Goal: Task Accomplishment & Management: Manage account settings

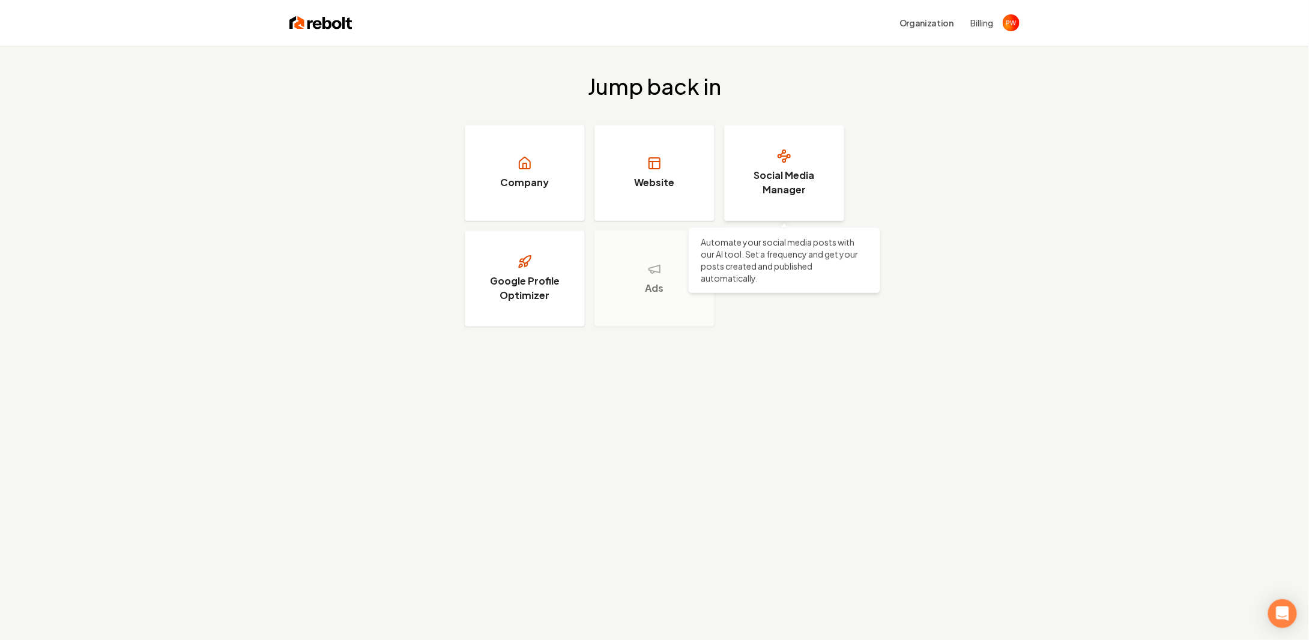
click at [771, 180] on h3 "Social Media Manager" at bounding box center [784, 182] width 90 height 29
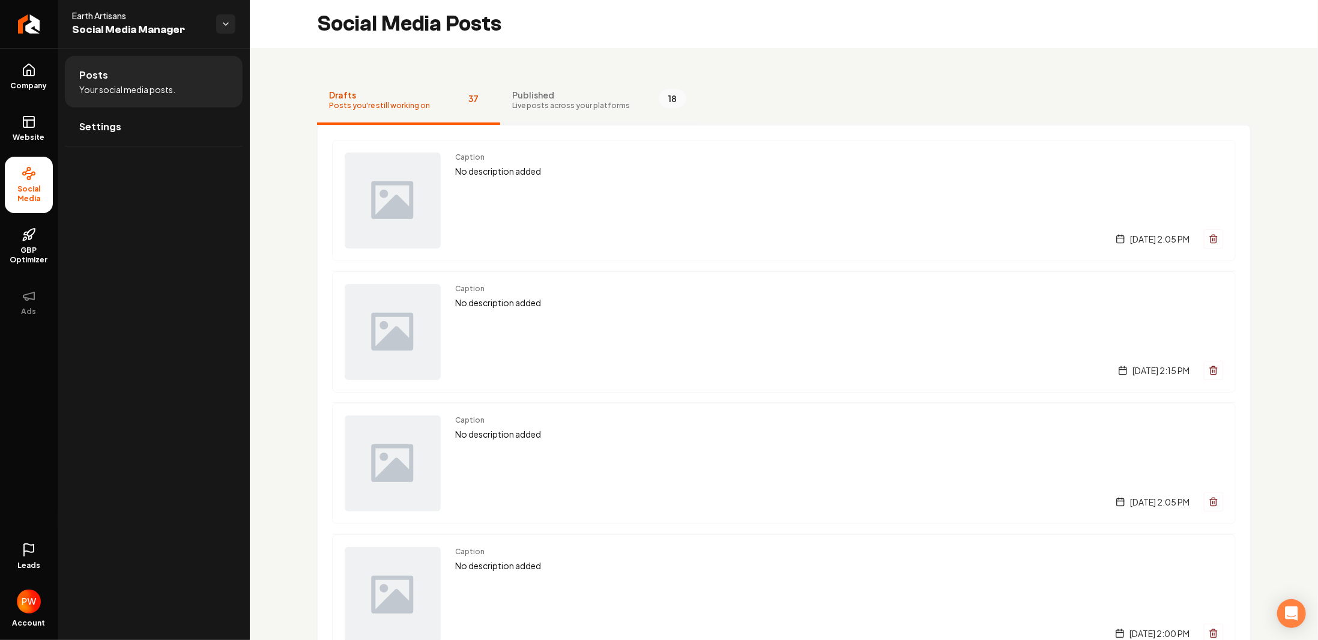
click at [539, 93] on span "Published" at bounding box center [571, 95] width 118 height 12
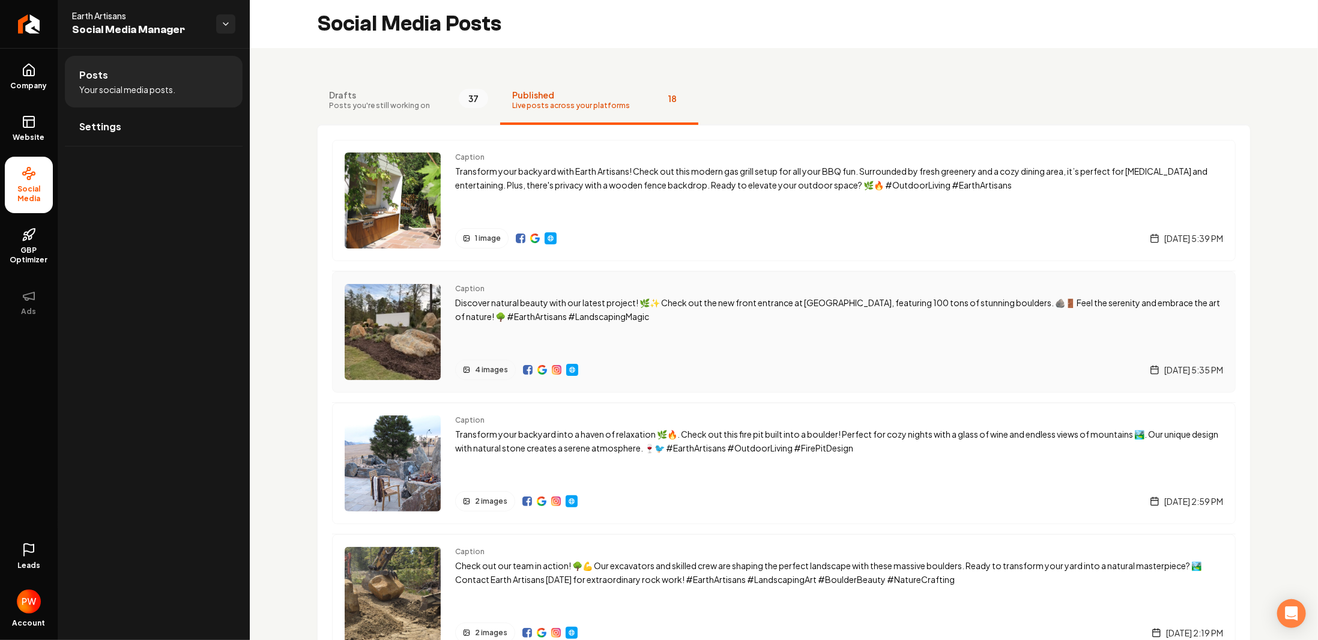
click at [490, 367] on span "4 images" at bounding box center [491, 370] width 33 height 10
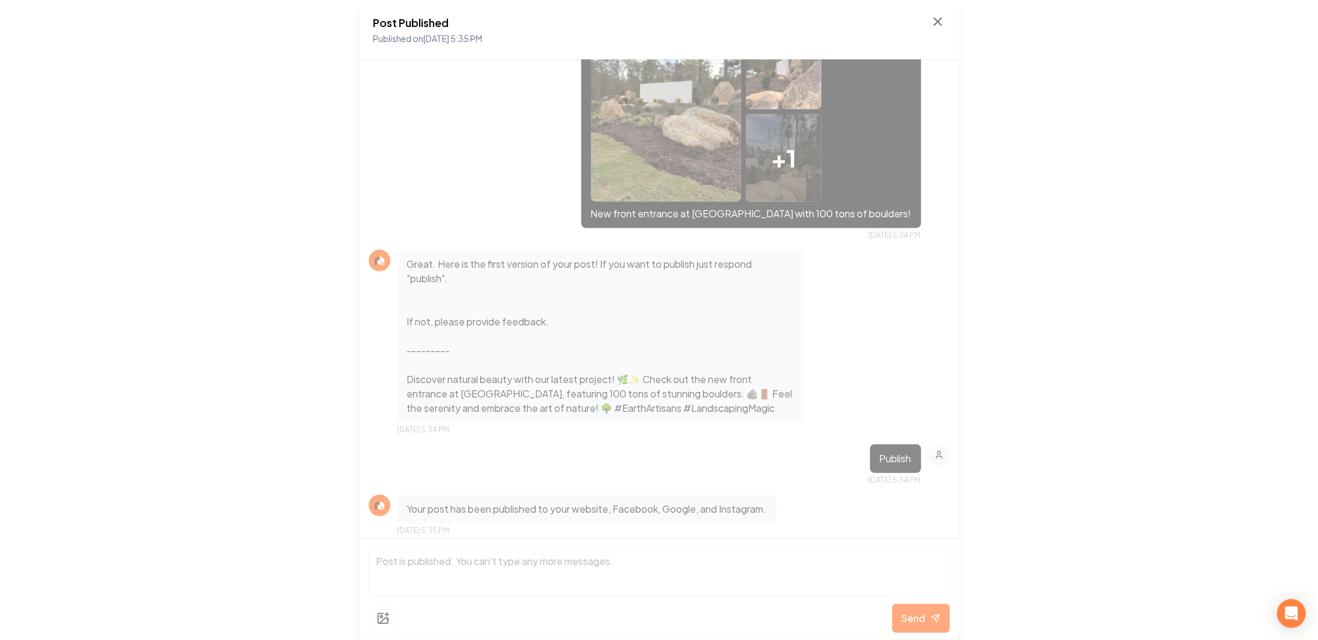
scroll to position [437, 0]
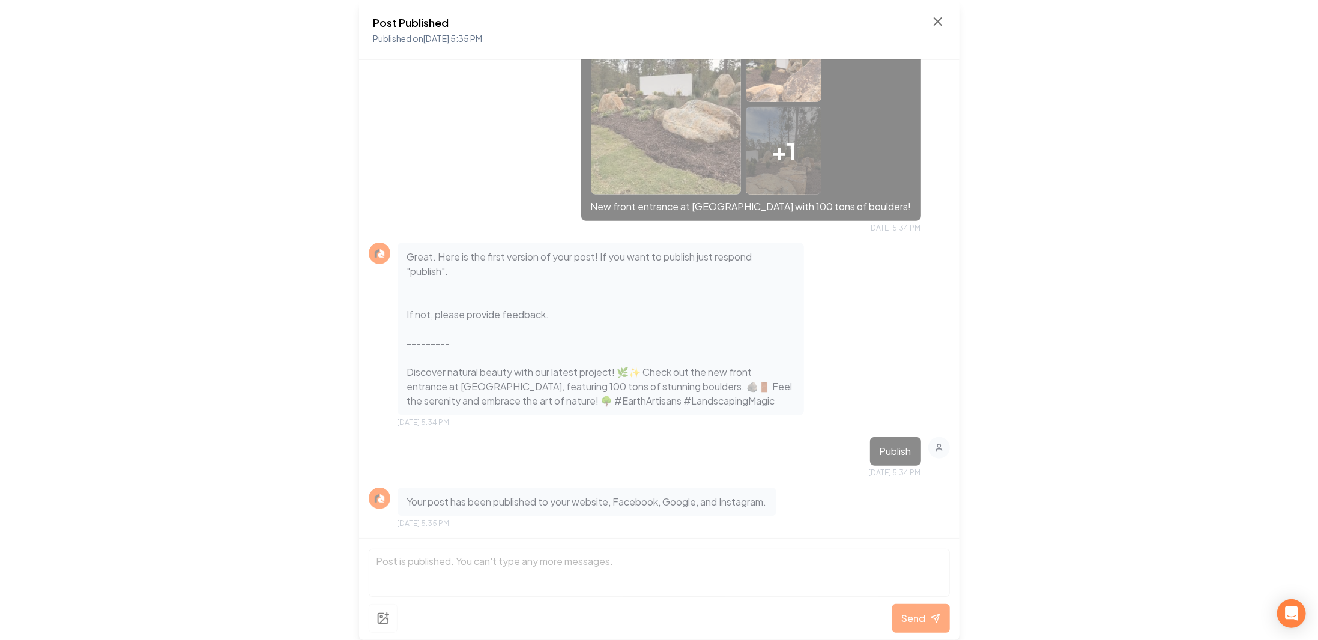
click at [501, 385] on p "Great. Here is the first version of your post! If you want to publish just resp…" at bounding box center [601, 329] width 388 height 158
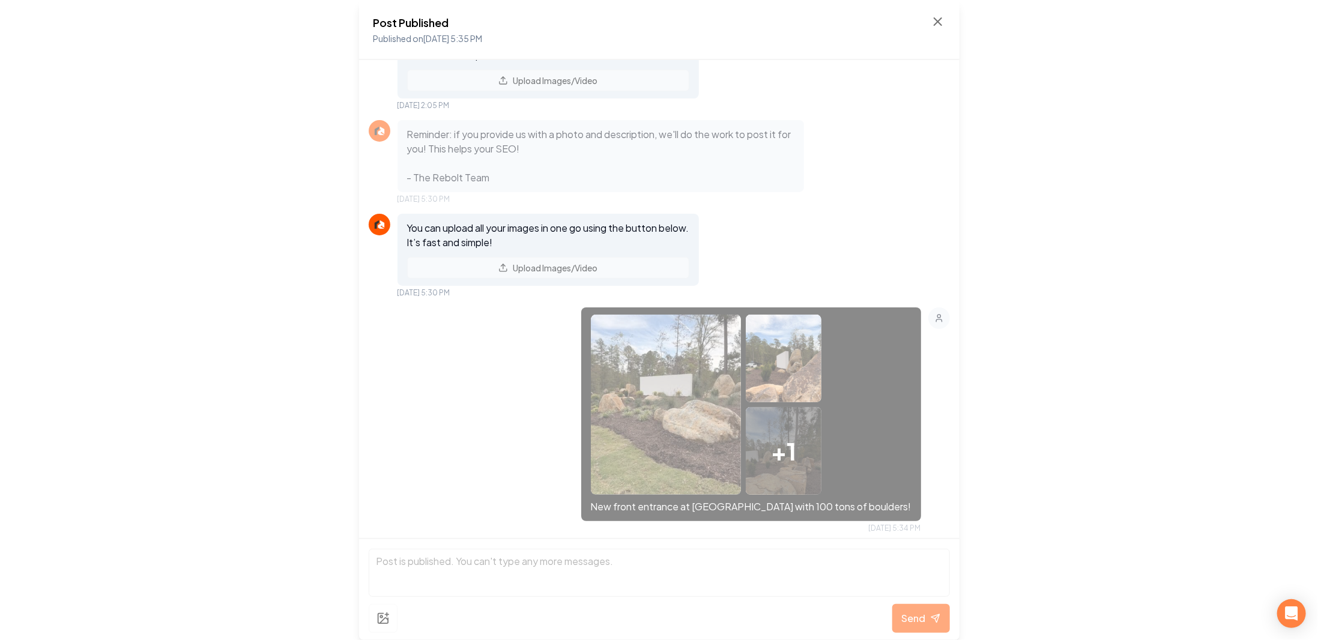
scroll to position [0, 0]
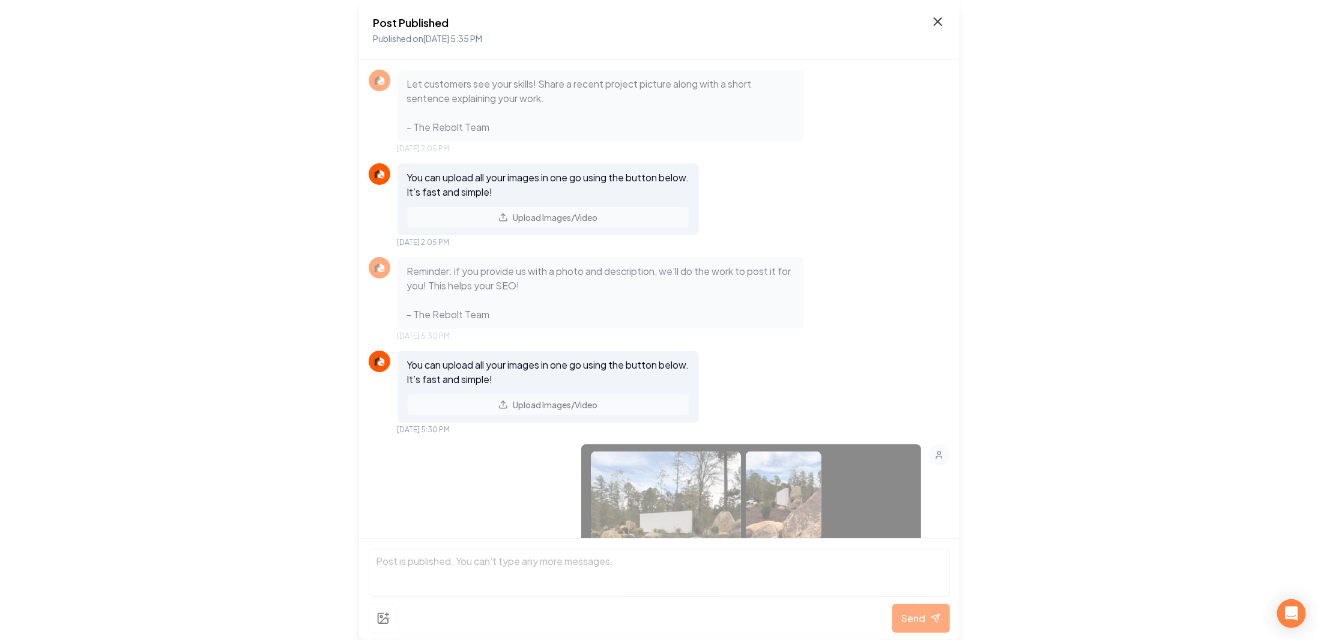
click at [939, 19] on icon at bounding box center [938, 21] width 14 height 14
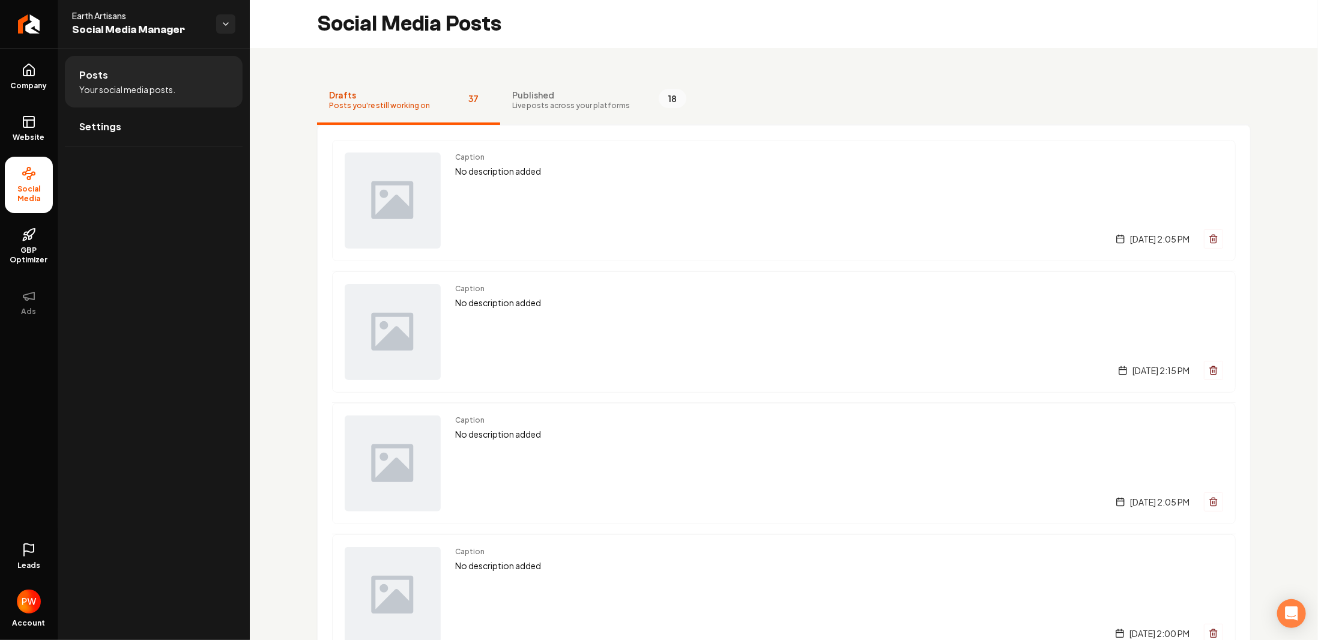
click at [368, 91] on span "Drafts" at bounding box center [379, 95] width 101 height 12
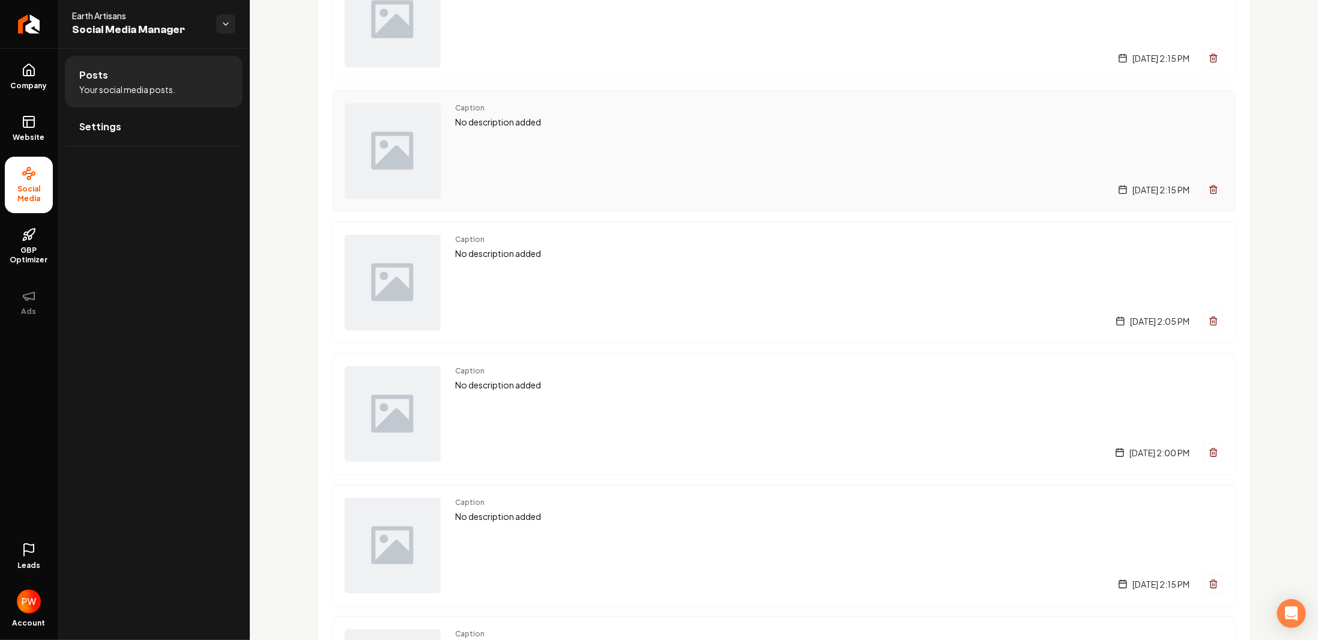
scroll to position [406, 0]
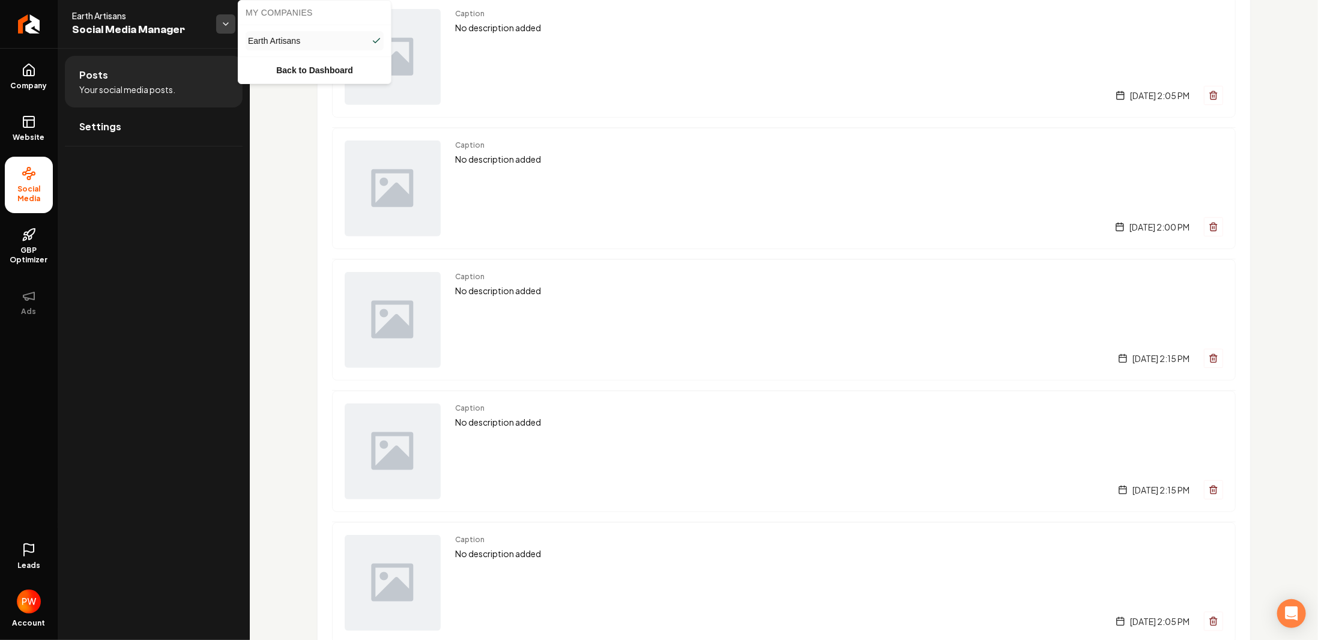
click at [226, 29] on html "Company Website Social Media GBP Optimizer Ads Leads Account Earth Artisans Soc…" at bounding box center [659, 320] width 1318 height 640
click at [146, 75] on html "Company Website Social Media GBP Optimizer Ads Leads Account Earth Artisans Soc…" at bounding box center [659, 320] width 1318 height 640
click at [24, 77] on link "Company" at bounding box center [29, 76] width 48 height 47
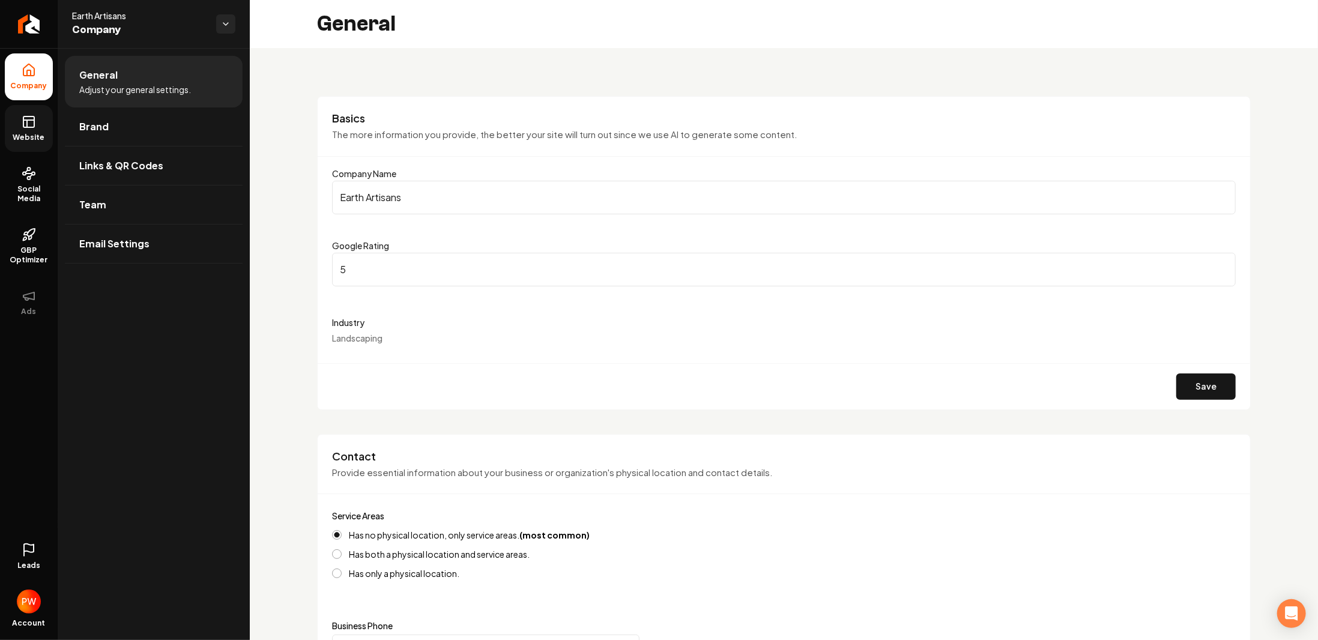
click at [27, 127] on icon at bounding box center [29, 122] width 14 height 14
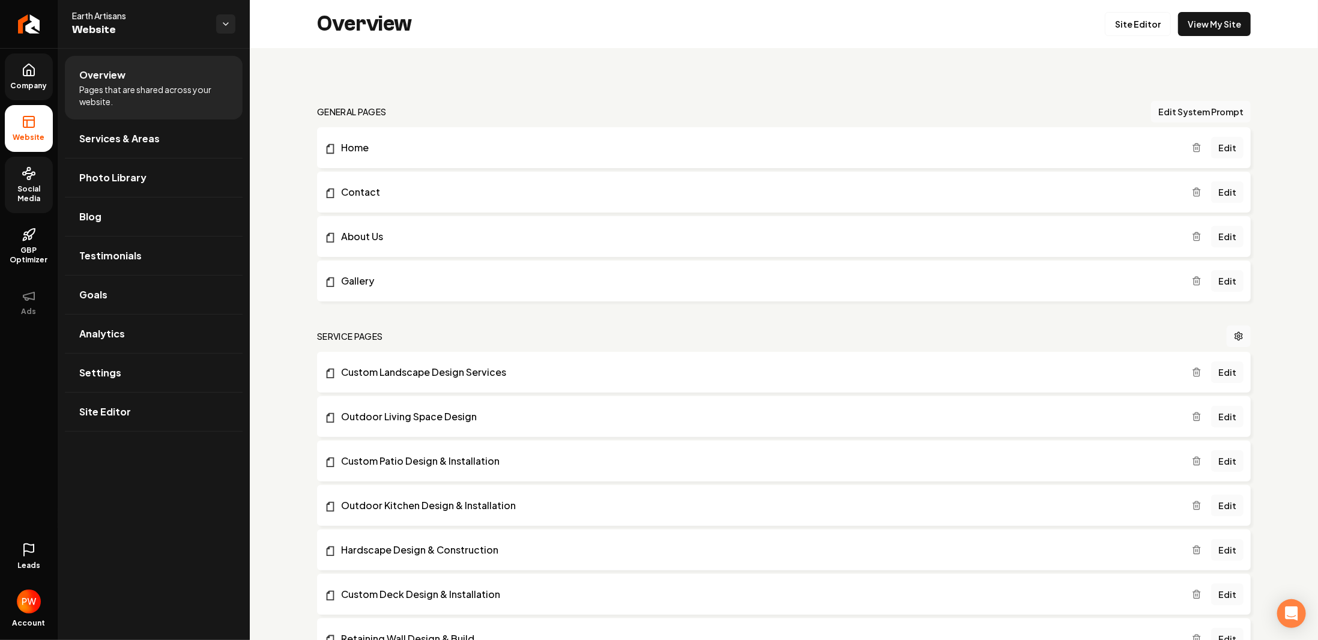
click at [31, 180] on icon at bounding box center [29, 173] width 14 height 14
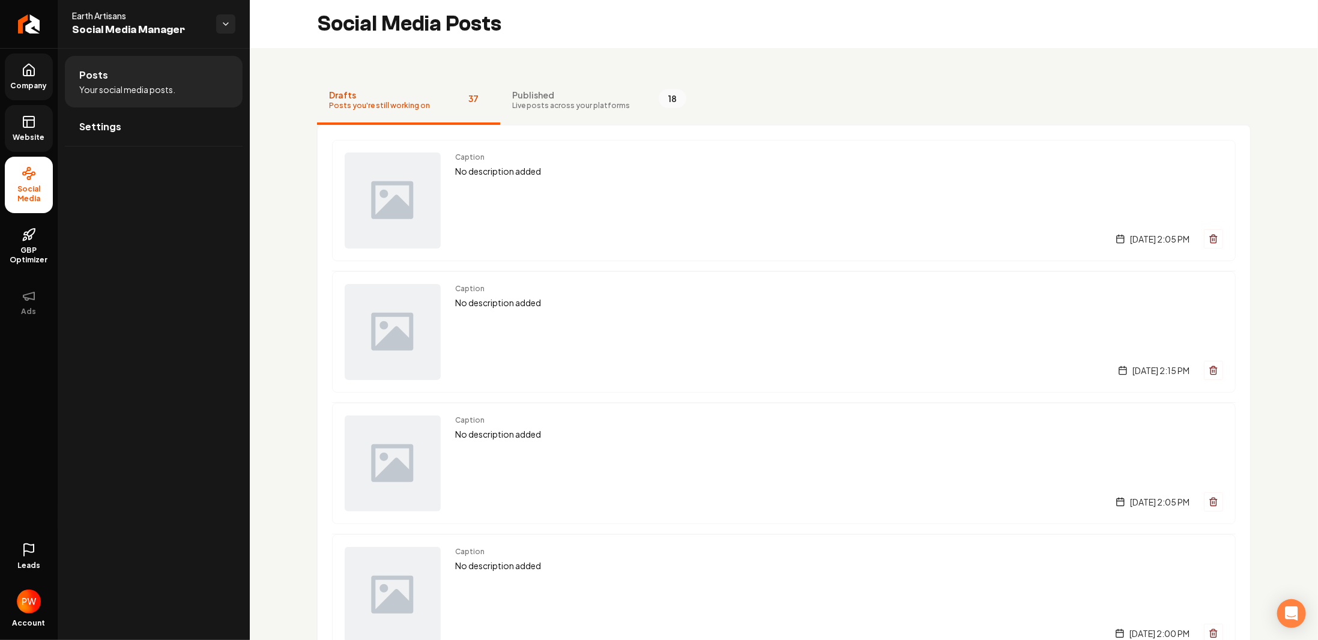
click at [37, 138] on span "Website" at bounding box center [28, 138] width 41 height 10
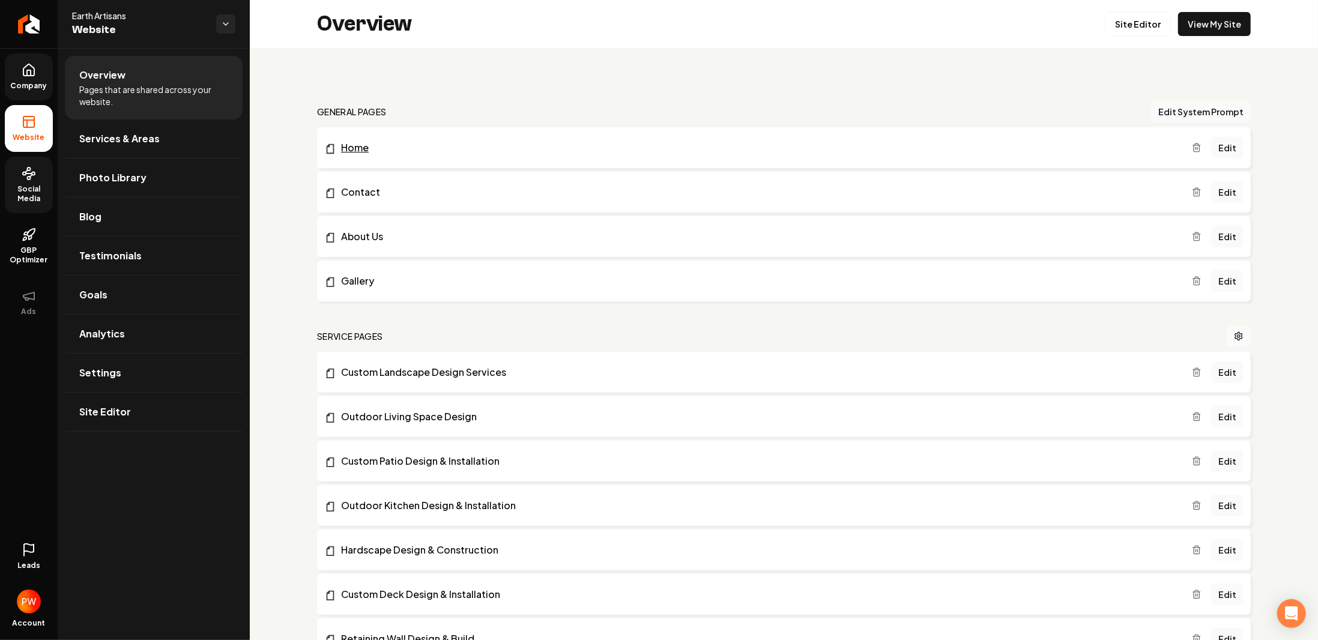
click at [355, 147] on link "Home" at bounding box center [757, 147] width 867 height 14
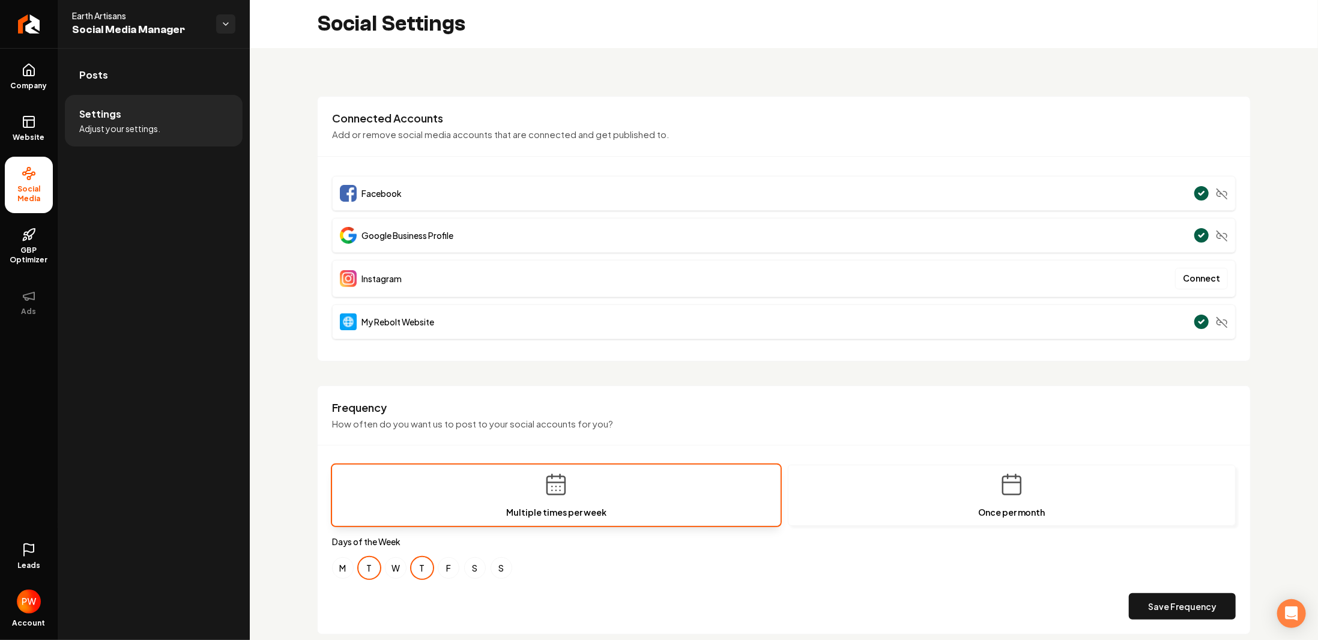
click at [413, 274] on div "Instagram Connect" at bounding box center [784, 278] width 904 height 37
click at [1191, 279] on button "Connect" at bounding box center [1201, 279] width 53 height 22
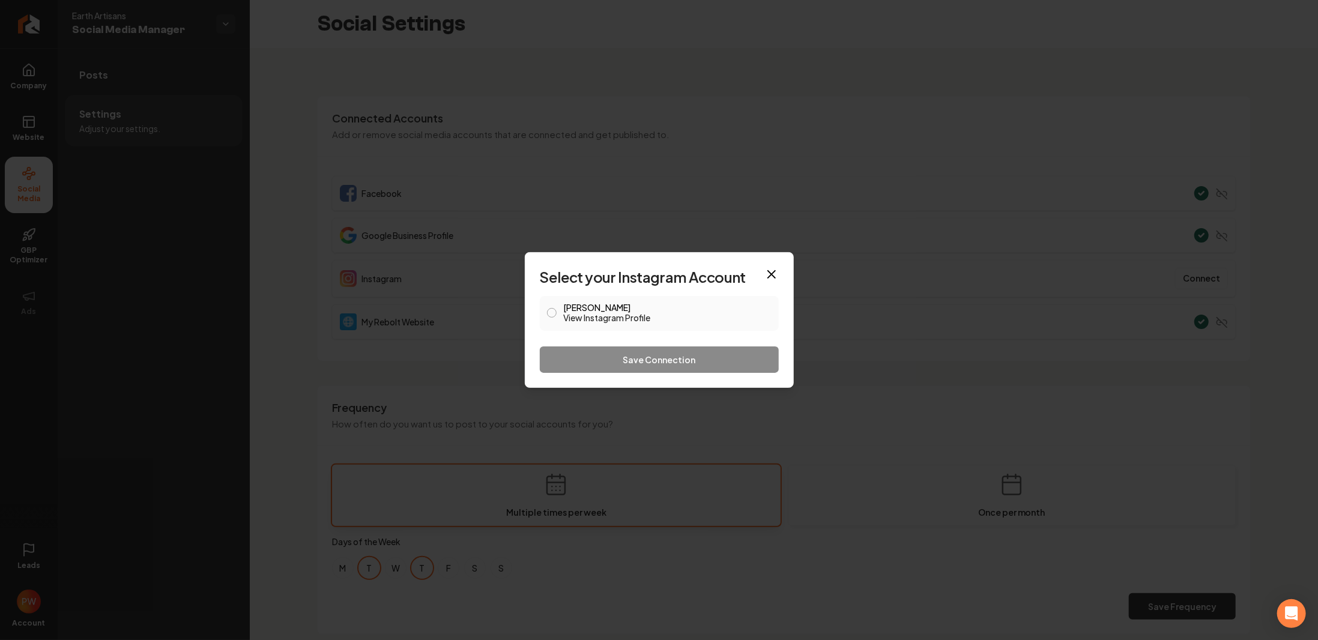
click at [551, 311] on button "prestonwhitfield View Instagram Profile" at bounding box center [552, 313] width 10 height 10
click at [608, 355] on button "Save Connection" at bounding box center [659, 359] width 239 height 26
